Goal: Information Seeking & Learning: Understand process/instructions

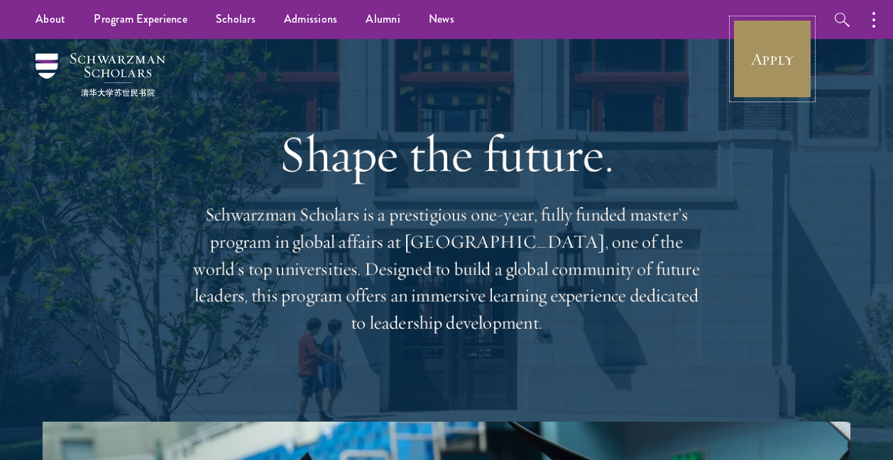
click at [766, 70] on link "Apply" at bounding box center [771, 58] width 79 height 79
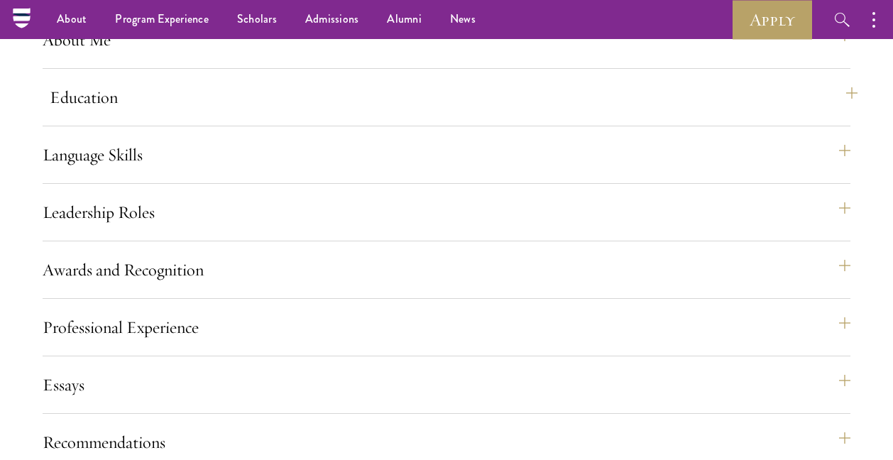
scroll to position [1329, 0]
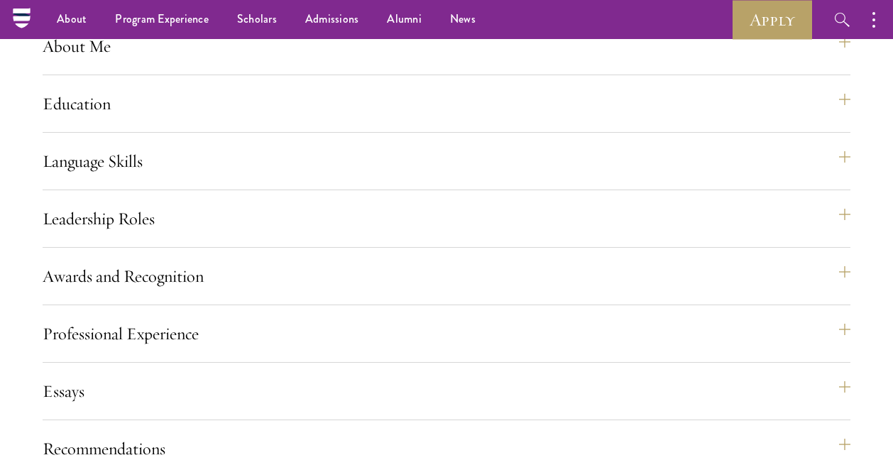
click at [375, 414] on div "Application Home Page The online application form must be completed in English.…" at bounding box center [447, 368] width 808 height 909
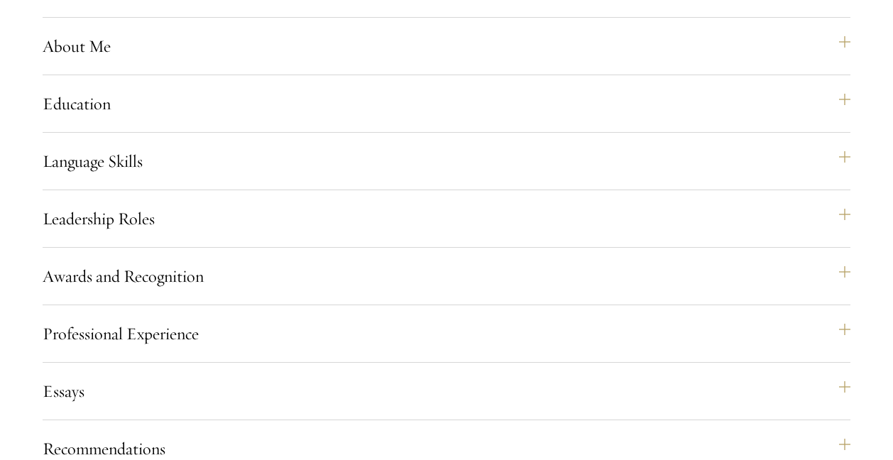
scroll to position [1558, 0]
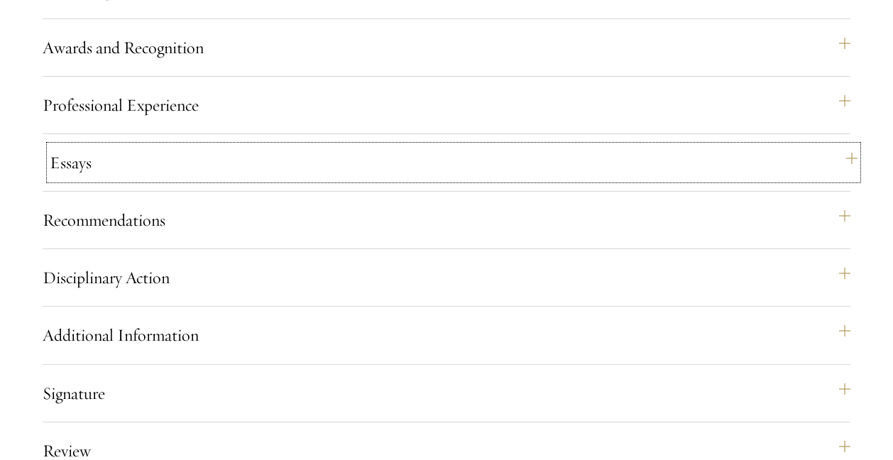
click at [417, 180] on button "Essays" at bounding box center [454, 162] width 808 height 34
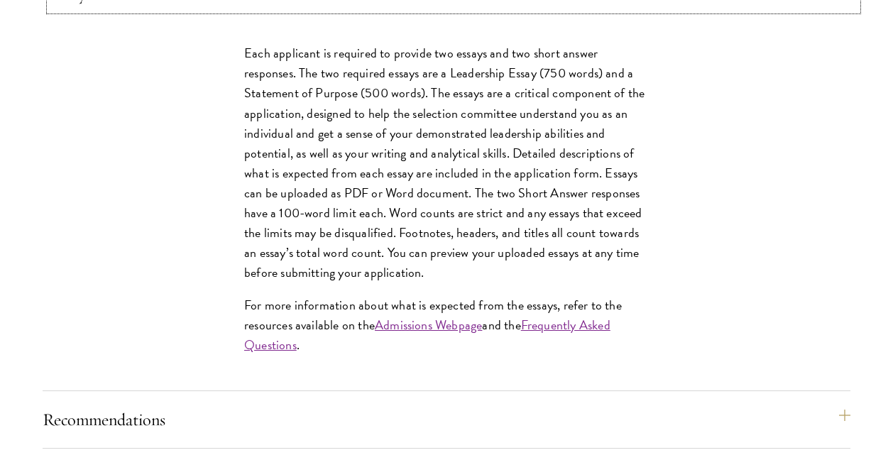
scroll to position [1728, 0]
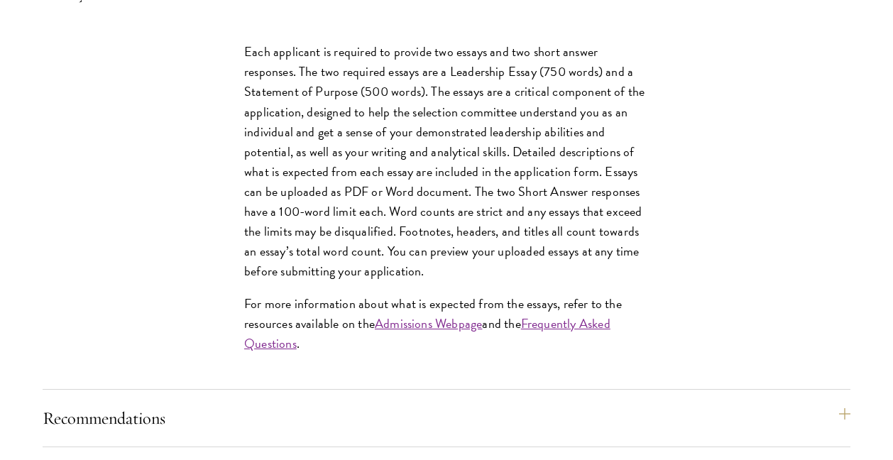
click at [417, 214] on p "Each applicant is required to provide two essays and two short answer responses…" at bounding box center [446, 161] width 404 height 239
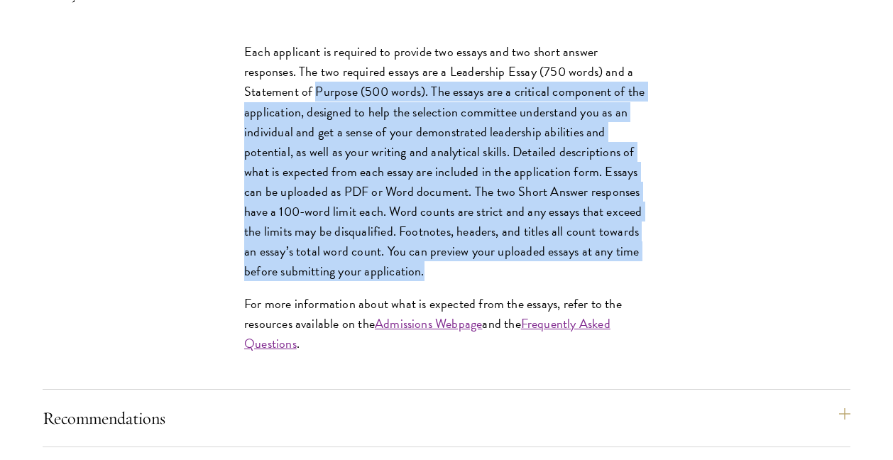
drag, startPoint x: 317, startPoint y: 138, endPoint x: 423, endPoint y: 318, distance: 208.3
click at [423, 281] on p "Each applicant is required to provide two essays and two short answer responses…" at bounding box center [446, 161] width 404 height 239
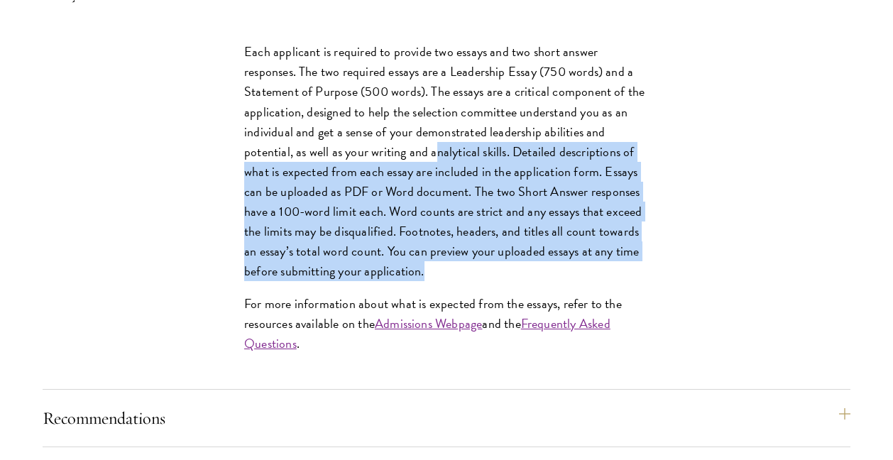
drag, startPoint x: 432, startPoint y: 199, endPoint x: 486, endPoint y: 304, distance: 118.7
click at [486, 281] on p "Each applicant is required to provide two essays and two short answer responses…" at bounding box center [446, 161] width 404 height 239
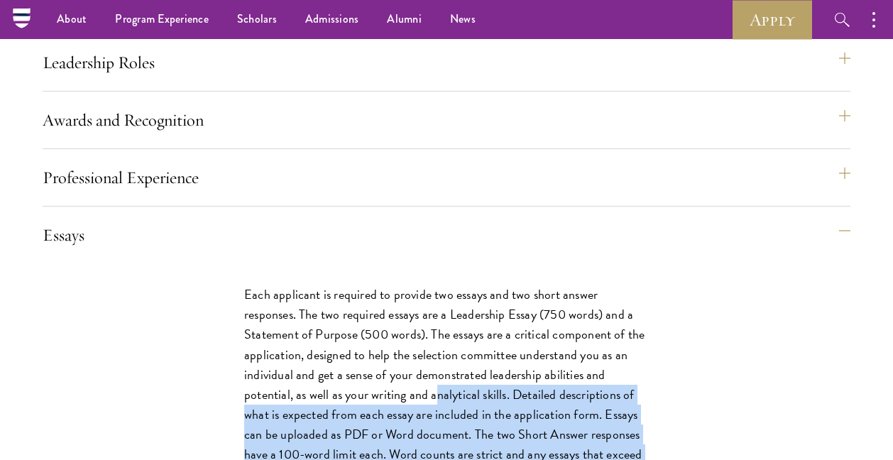
scroll to position [1390, 0]
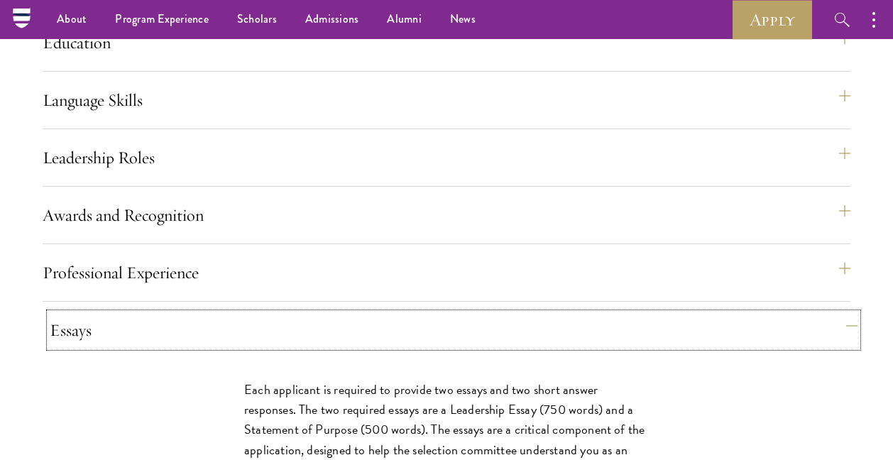
click at [361, 347] on button "Essays" at bounding box center [454, 330] width 808 height 34
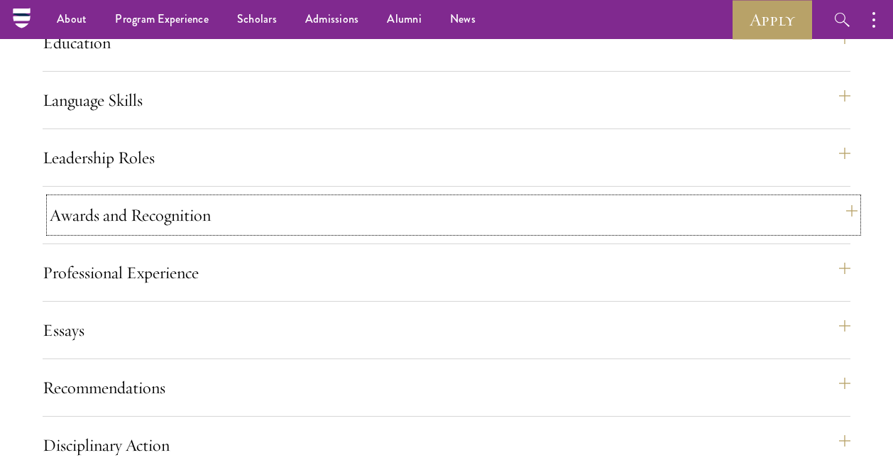
click at [320, 232] on button "Awards and Recognition" at bounding box center [454, 215] width 808 height 34
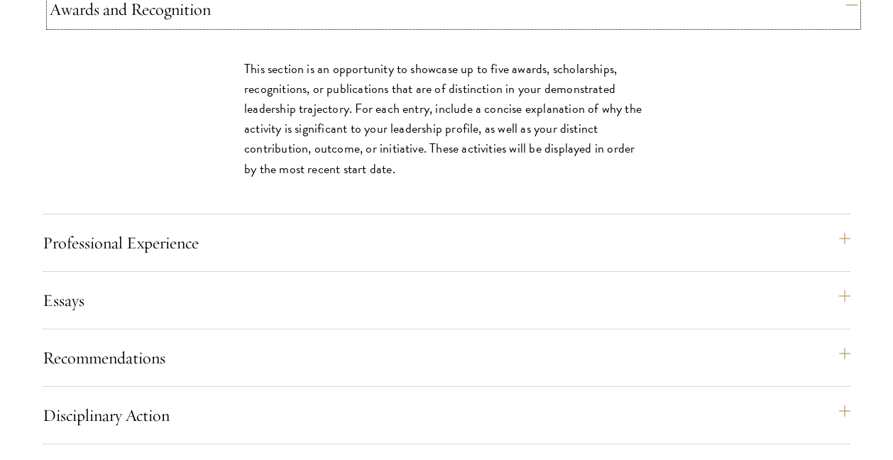
scroll to position [1594, 0]
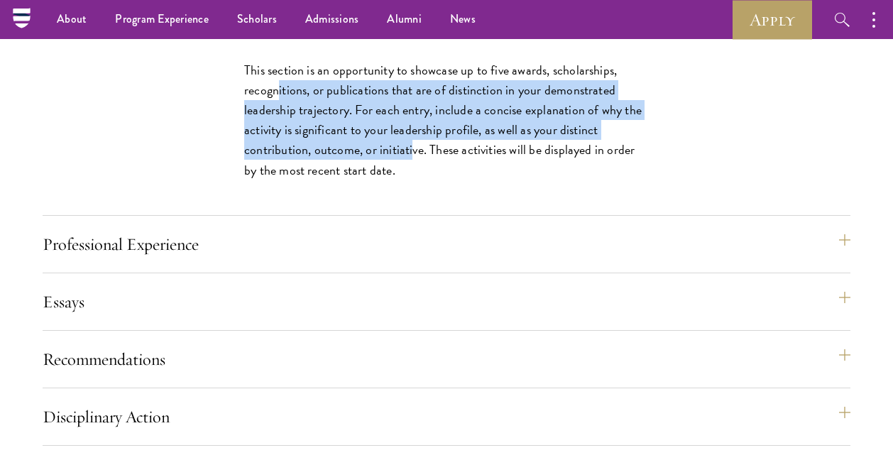
drag, startPoint x: 277, startPoint y: 126, endPoint x: 409, endPoint y: 201, distance: 151.9
click at [409, 180] on p "This section is an opportunity to showcase up to five awards, scholarships, rec…" at bounding box center [446, 119] width 404 height 119
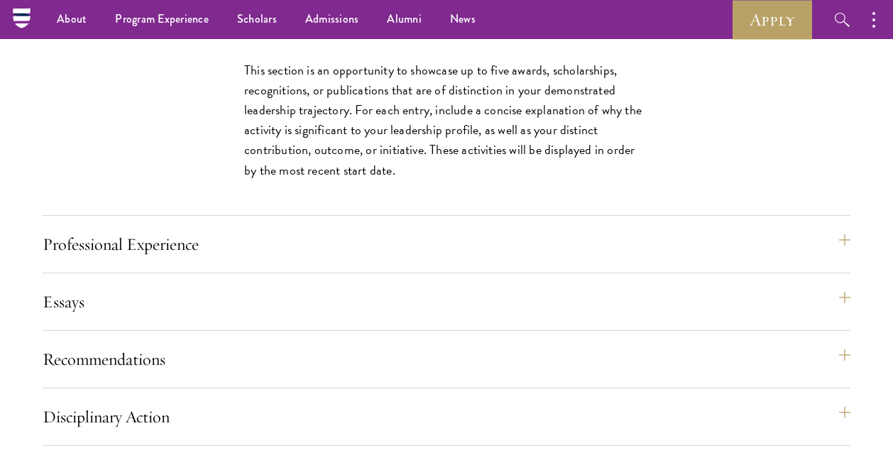
click at [414, 180] on p "This section is an opportunity to showcase up to five awards, scholarships, rec…" at bounding box center [446, 119] width 404 height 119
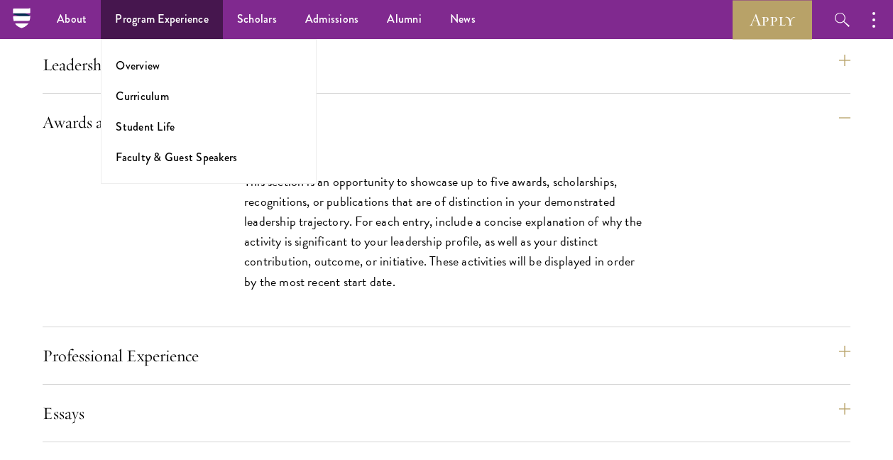
scroll to position [1460, 0]
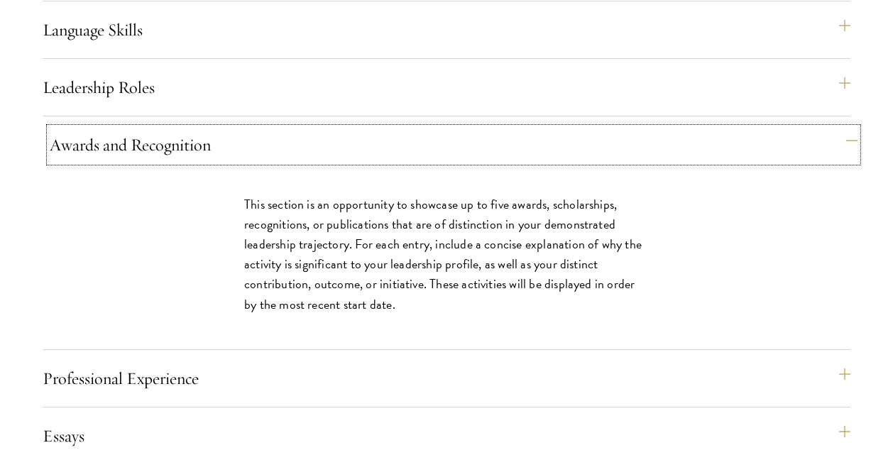
click at [424, 162] on button "Awards and Recognition" at bounding box center [454, 145] width 808 height 34
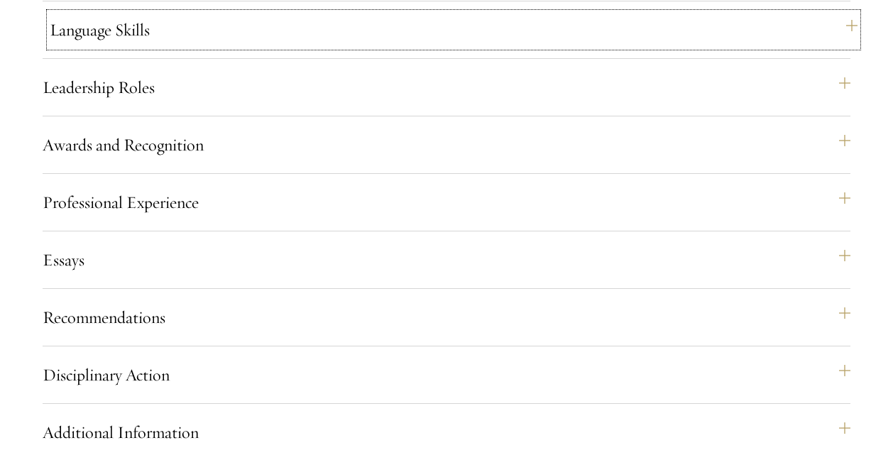
click at [399, 47] on button "Language Skills" at bounding box center [454, 30] width 808 height 34
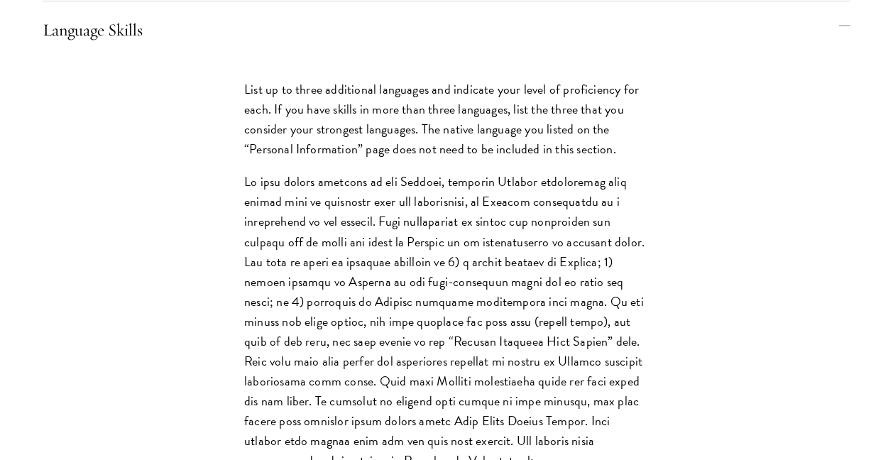
click at [454, 251] on p at bounding box center [446, 321] width 404 height 299
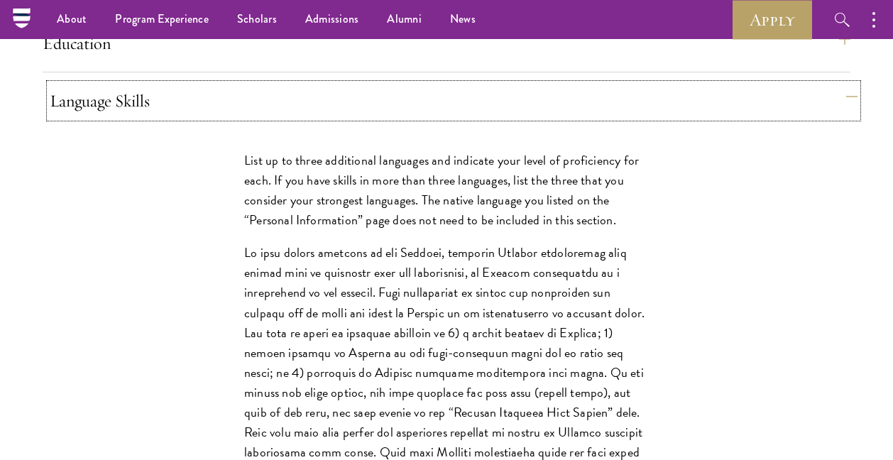
click at [370, 118] on button "Language Skills" at bounding box center [454, 101] width 808 height 34
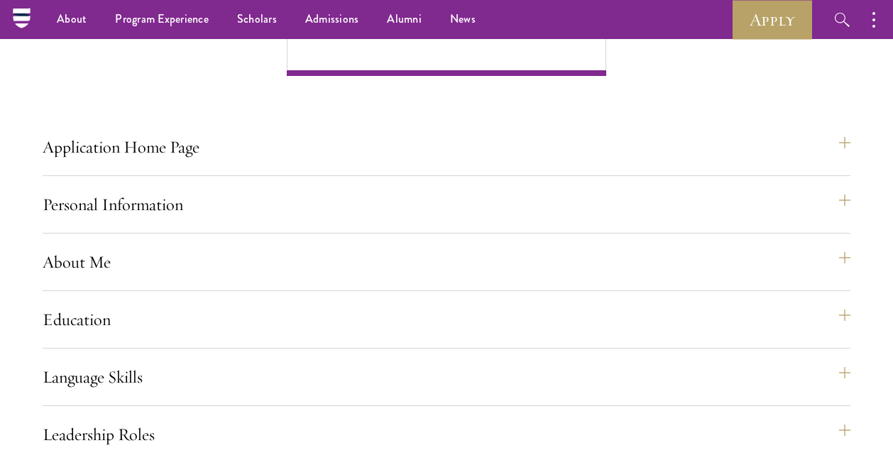
click at [346, 144] on div "Application Home Page The online application form must be completed in English.…" at bounding box center [447, 230] width 808 height 1617
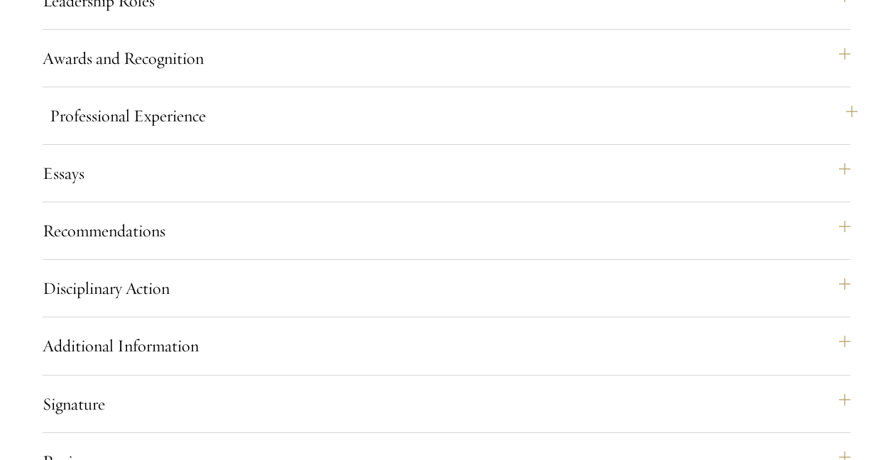
scroll to position [1596, 0]
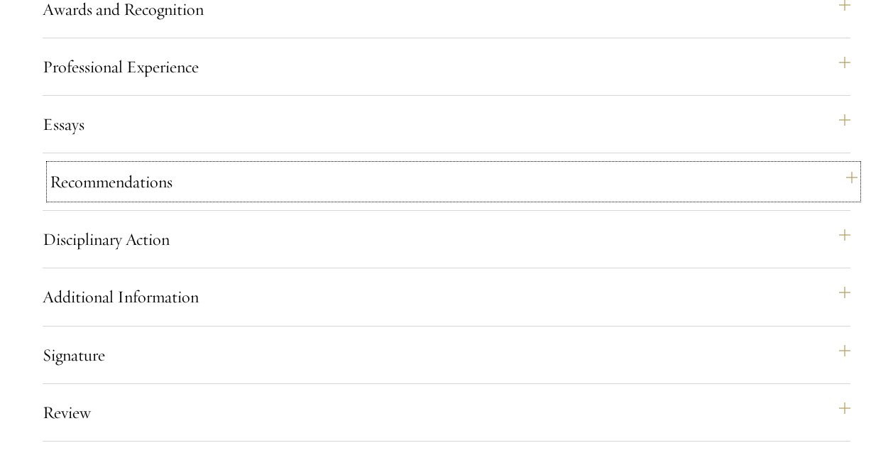
click at [313, 199] on button "Recommendations" at bounding box center [454, 182] width 808 height 34
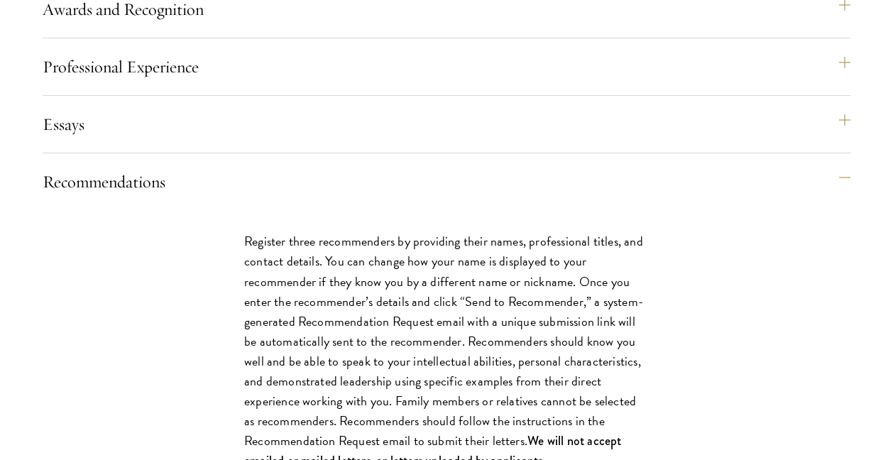
click at [347, 287] on p "Register three recommenders by providing their names, professional titles, and …" at bounding box center [446, 350] width 404 height 239
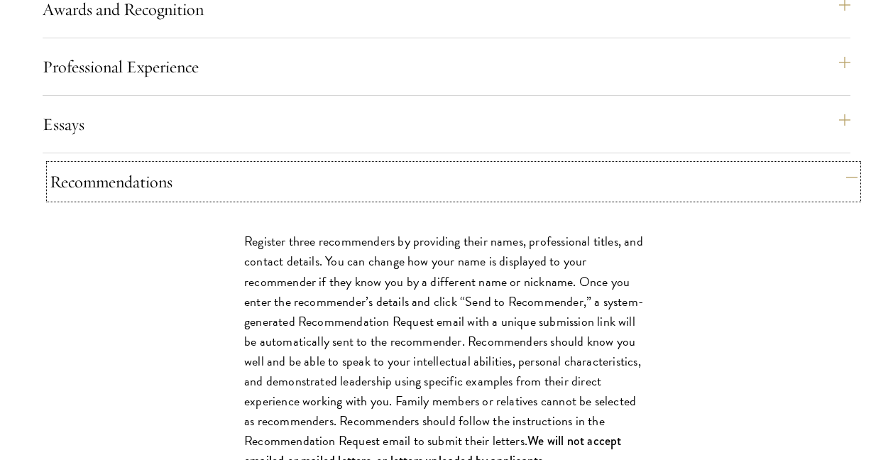
click at [347, 199] on button "Recommendations" at bounding box center [454, 182] width 808 height 34
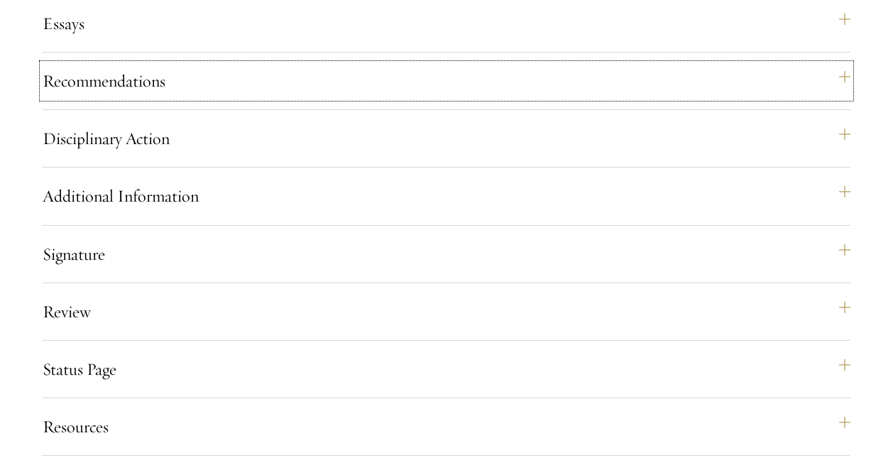
scroll to position [1737, 0]
